Goal: Find specific page/section: Find specific page/section

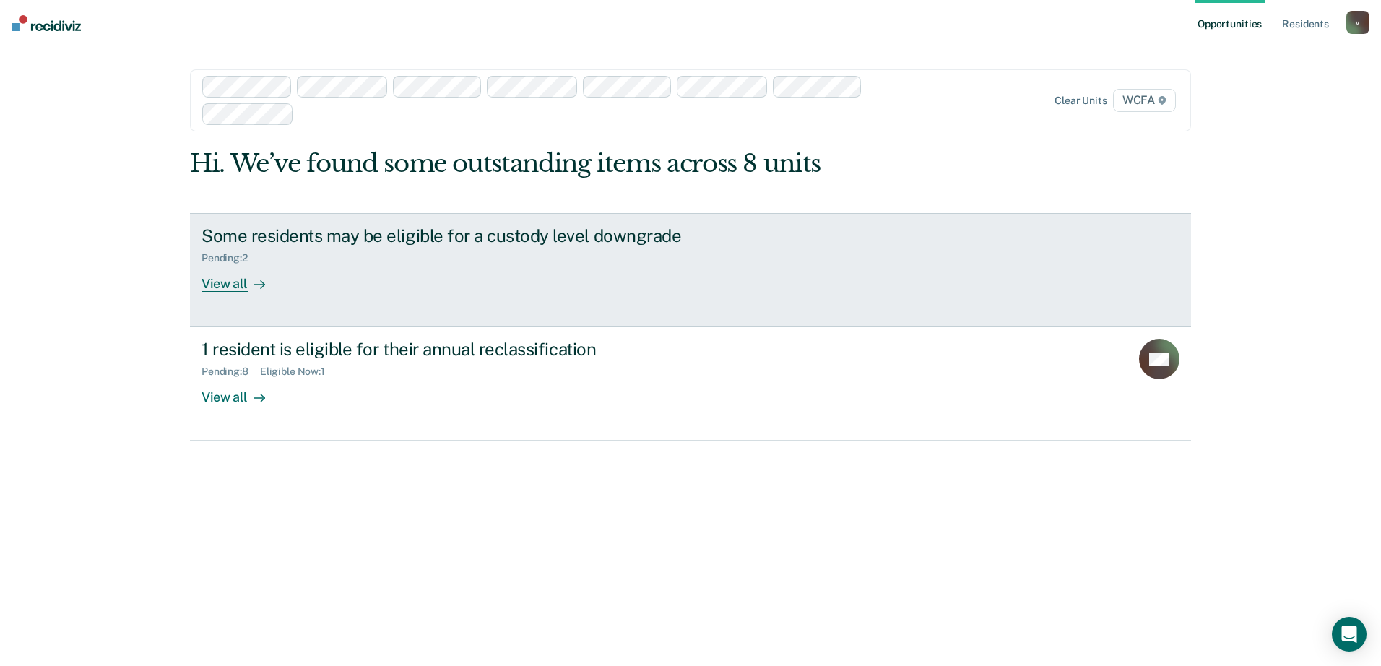
click at [234, 298] on link "Some residents may be eligible for a custody level downgrade Pending : 2 View a…" at bounding box center [690, 270] width 1001 height 114
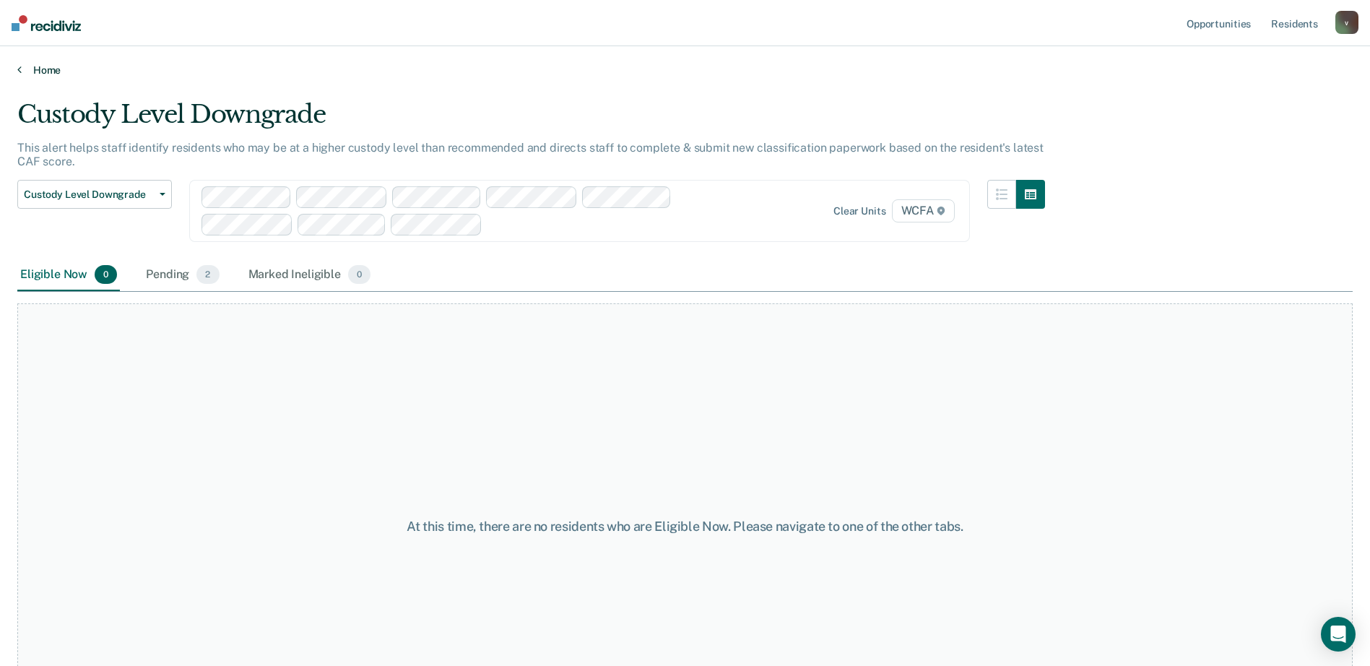
click at [58, 75] on link "Home" at bounding box center [684, 70] width 1335 height 13
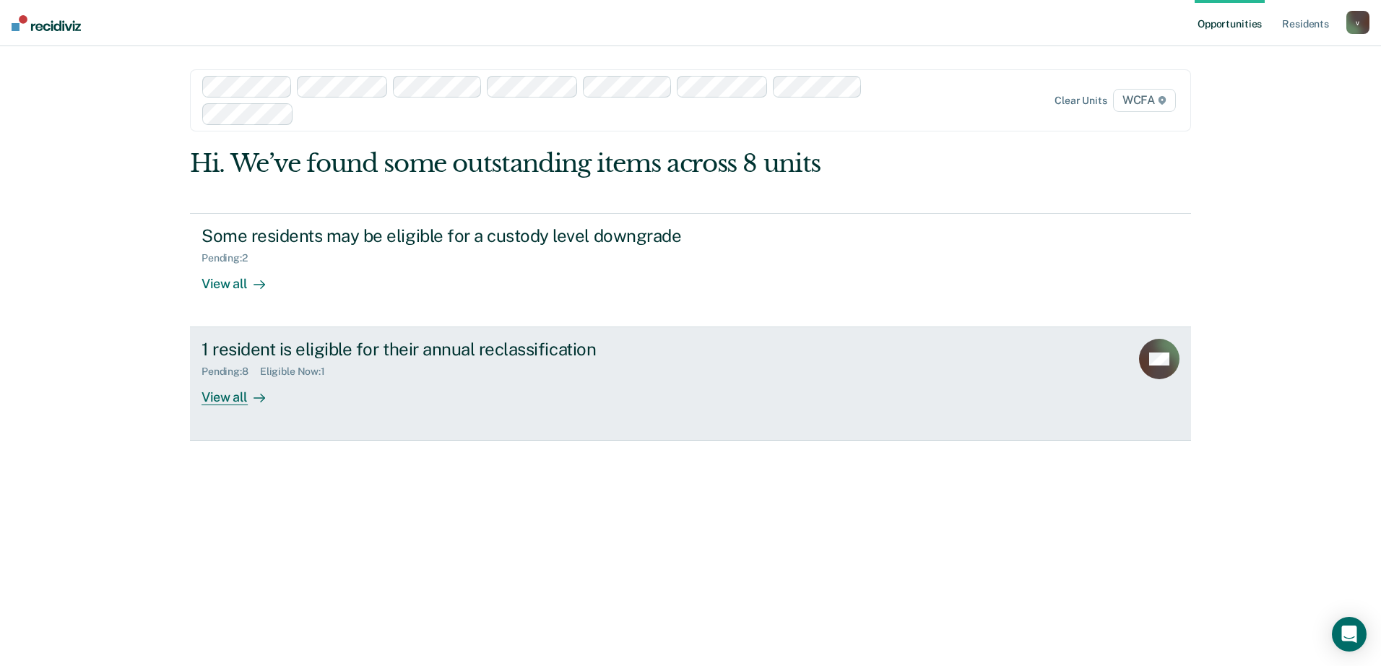
click at [222, 408] on link "1 resident is eligible for their annual reclassification Pending : 8 Eligible N…" at bounding box center [690, 383] width 1001 height 113
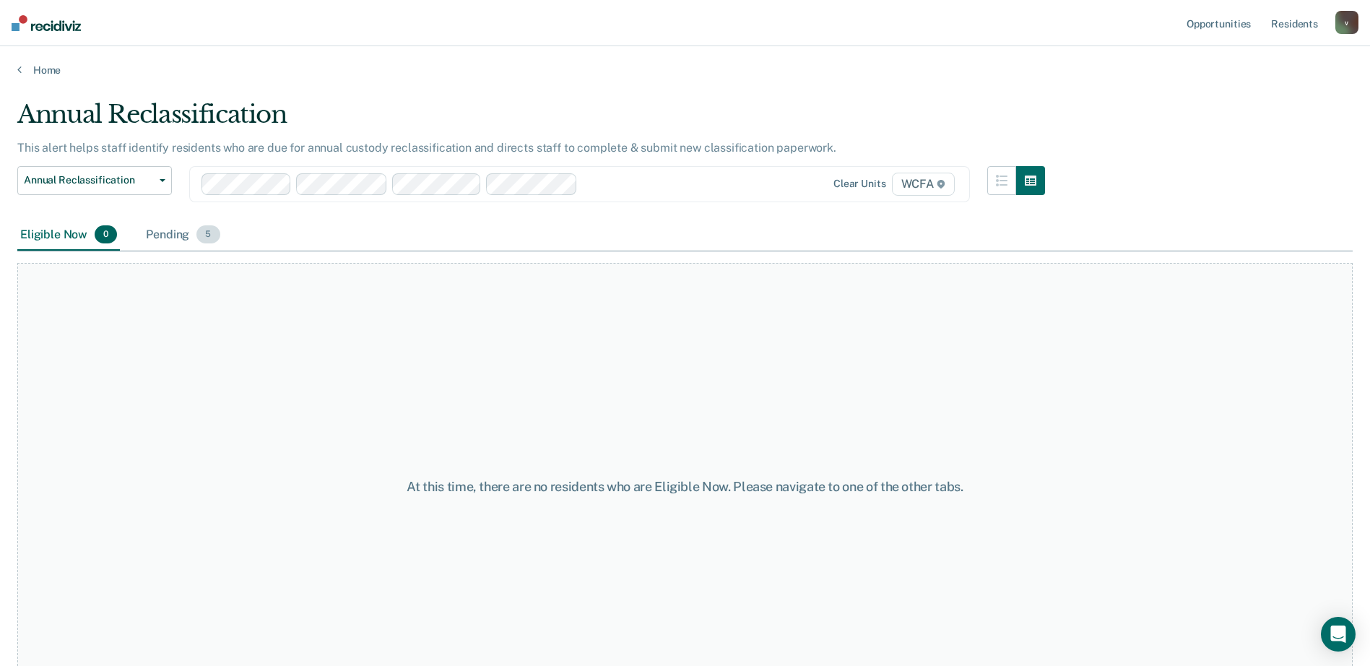
click at [154, 243] on div "Pending 5" at bounding box center [182, 236] width 79 height 32
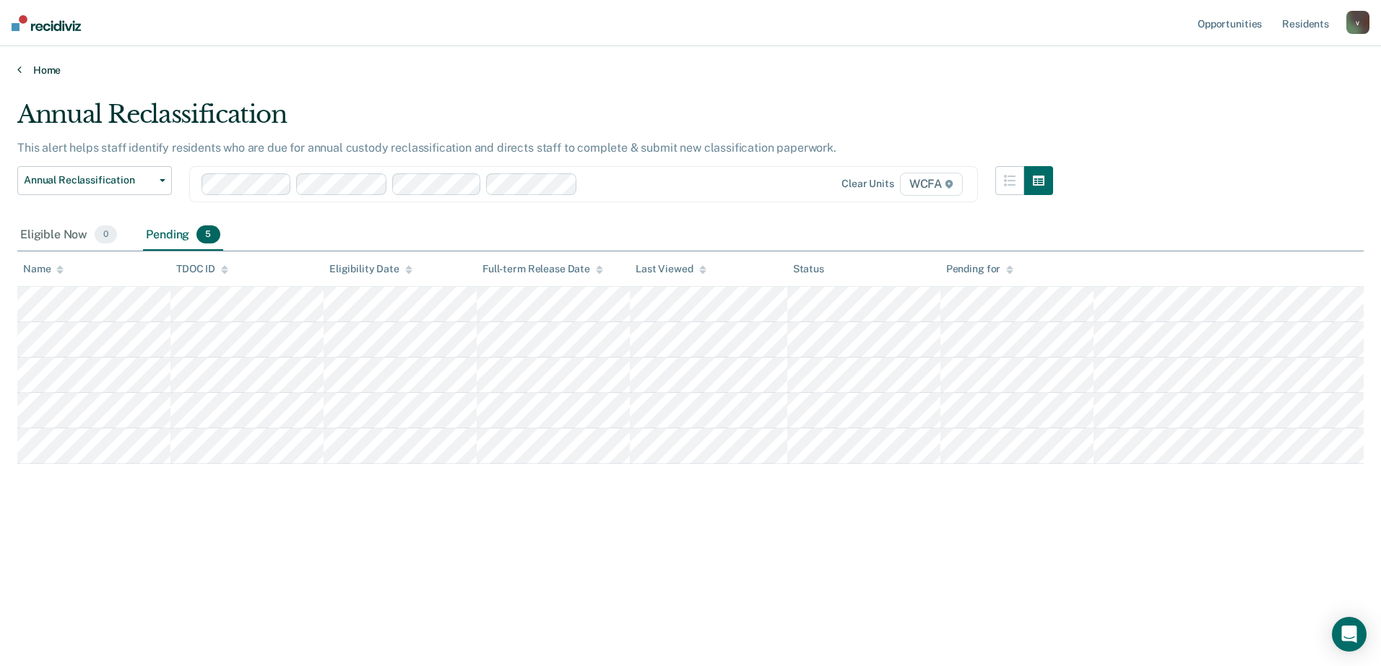
click at [30, 68] on link "Home" at bounding box center [690, 70] width 1346 height 13
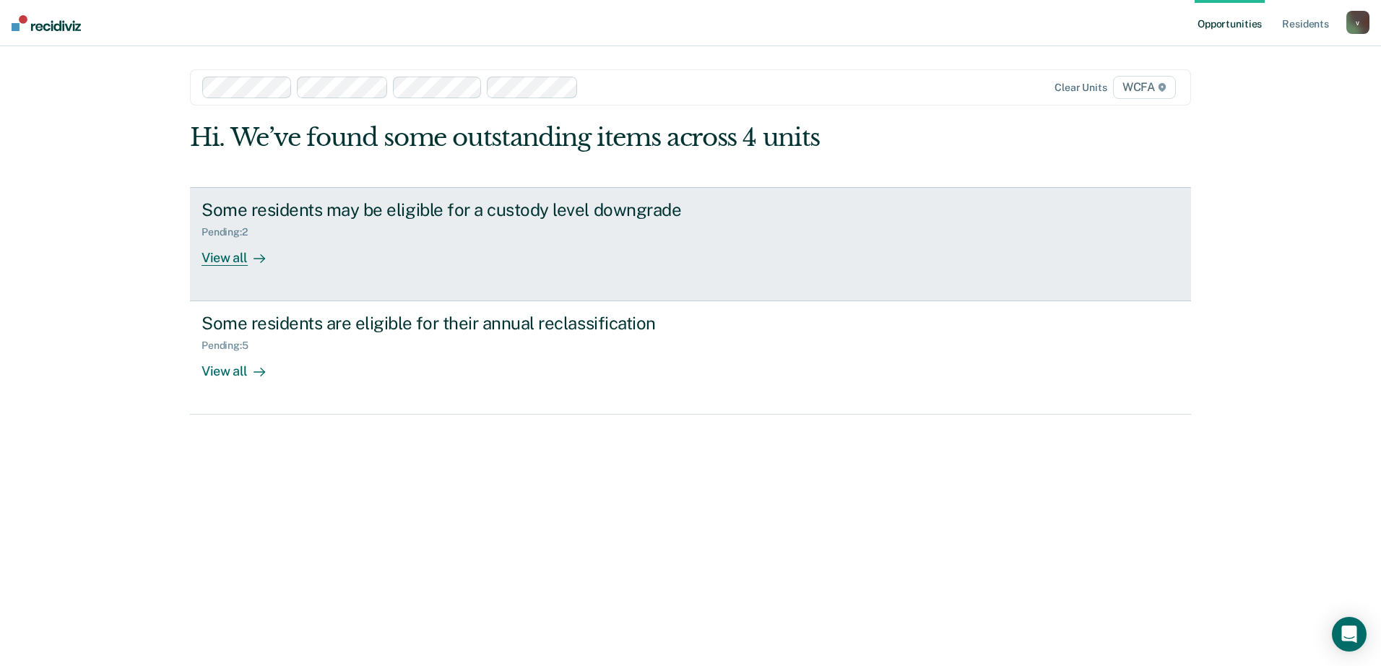
click at [235, 274] on link "Some residents may be eligible for a custody level downgrade Pending : 2 View a…" at bounding box center [690, 244] width 1001 height 114
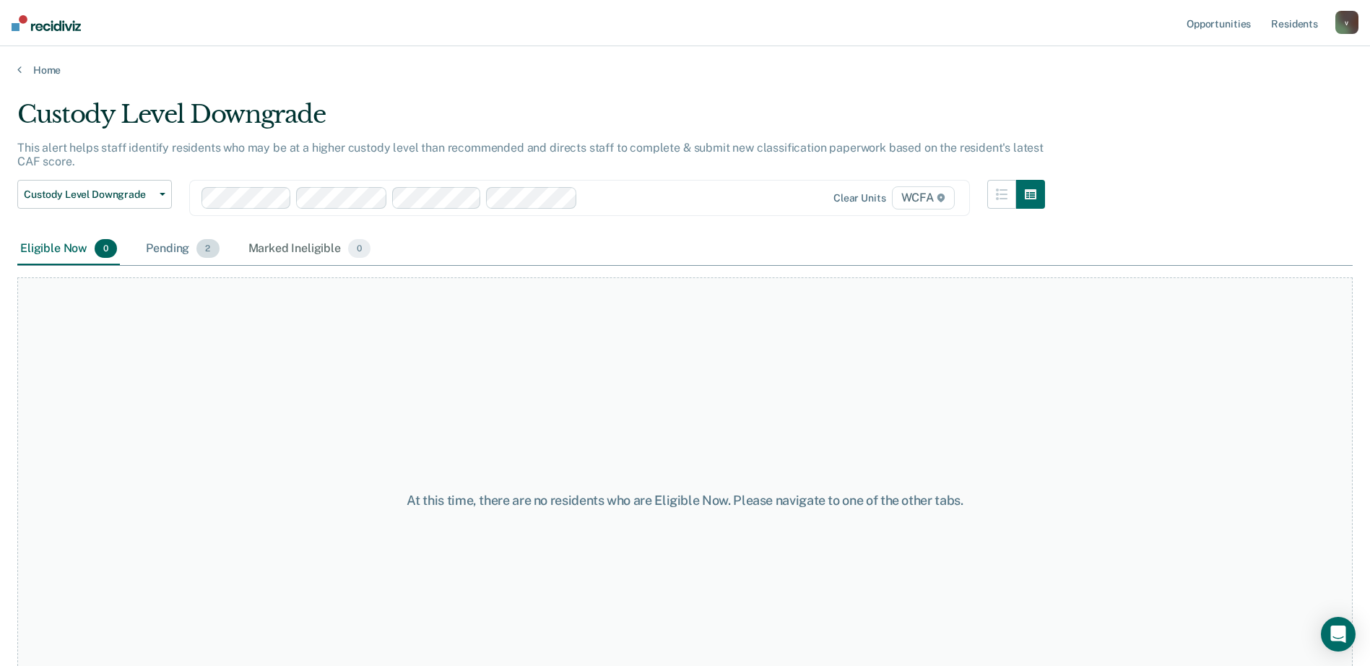
click at [149, 251] on div "Pending 2" at bounding box center [182, 249] width 79 height 32
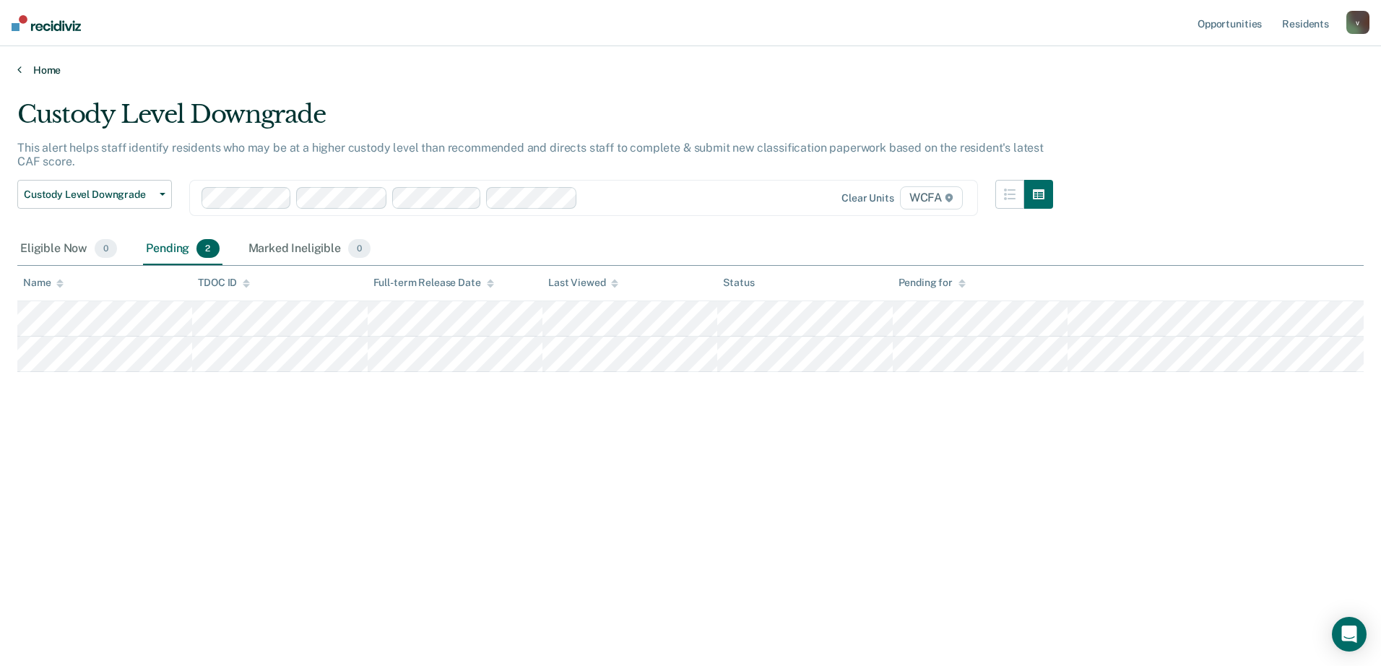
click at [45, 70] on link "Home" at bounding box center [690, 70] width 1346 height 13
